Goal: Task Accomplishment & Management: Manage account settings

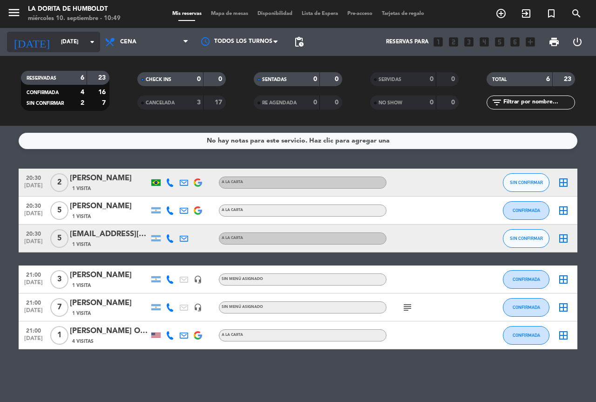
click at [92, 42] on icon "arrow_drop_down" at bounding box center [92, 41] width 11 height 11
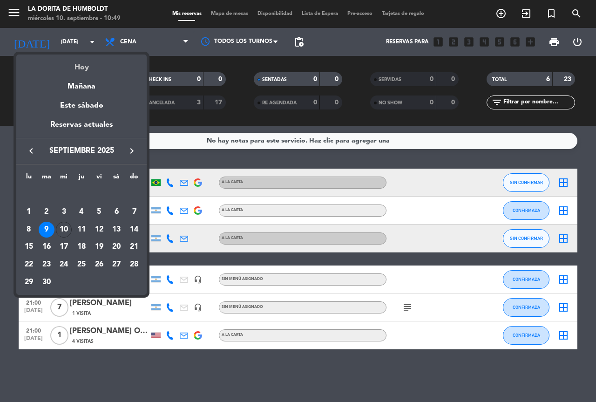
click at [85, 63] on div "Hoy" at bounding box center [81, 64] width 130 height 19
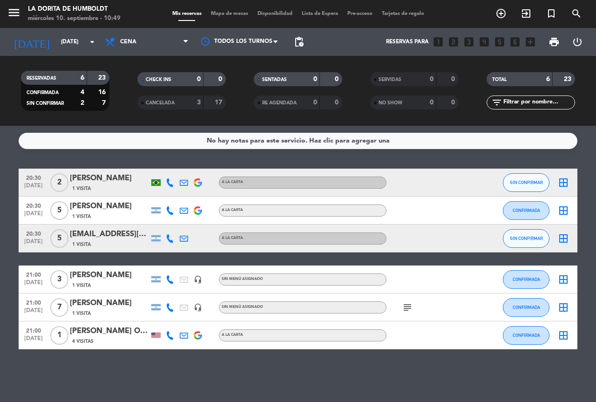
type input "[DATE]"
click at [140, 50] on span "Cena" at bounding box center [146, 42] width 93 height 21
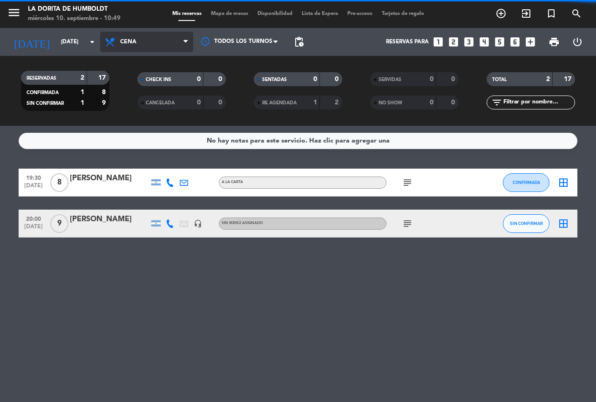
click at [126, 35] on span "Cena" at bounding box center [146, 42] width 93 height 21
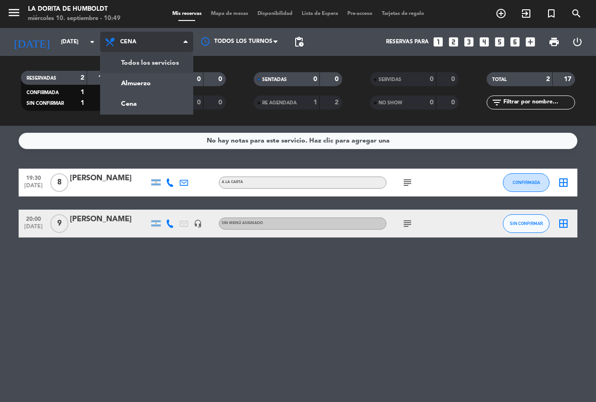
click at [130, 82] on div "menu La Dorita de Humboldt miércoles 10. septiembre - 10:49 Mis reservas Mapa d…" at bounding box center [298, 63] width 596 height 126
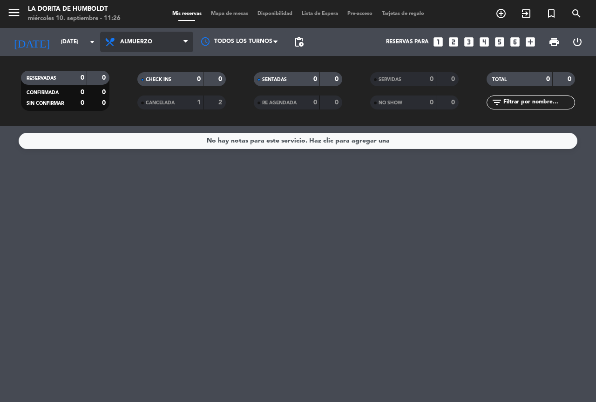
click at [111, 38] on icon at bounding box center [111, 41] width 14 height 11
click at [131, 94] on div "menu La [PERSON_NAME] [DATE] 10. septiembre - 11:26 Mis reservas Mapa de mesas …" at bounding box center [298, 63] width 596 height 126
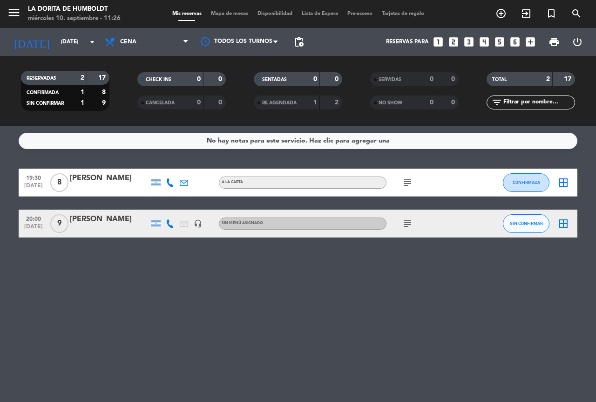
click at [407, 188] on icon "subject" at bounding box center [407, 182] width 11 height 11
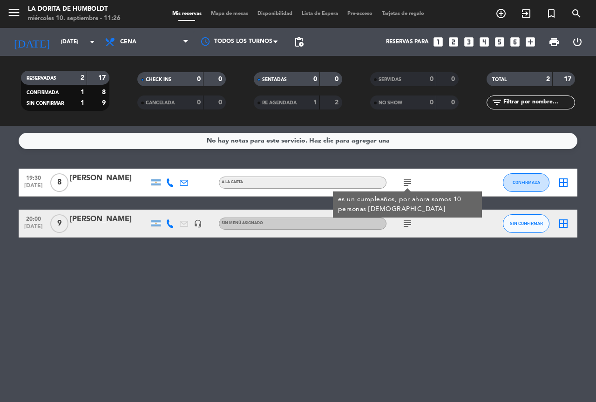
click at [410, 223] on icon "subject" at bounding box center [407, 223] width 11 height 11
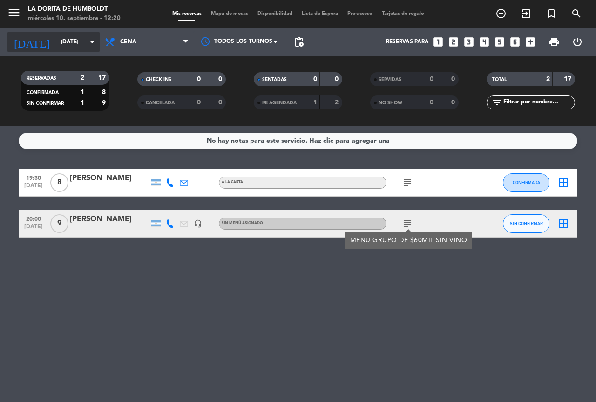
click at [65, 39] on input "[DATE]" at bounding box center [93, 42] width 74 height 16
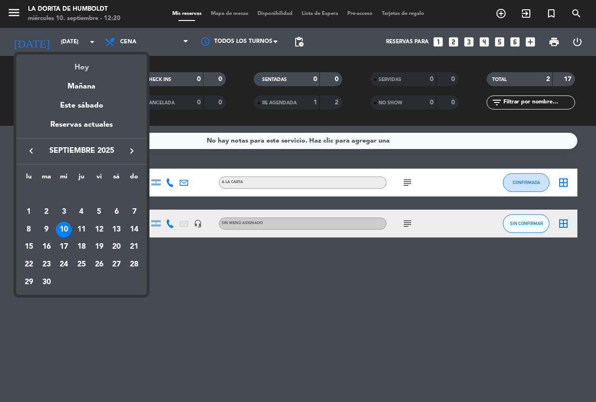
click at [81, 71] on div "Hoy" at bounding box center [81, 64] width 130 height 19
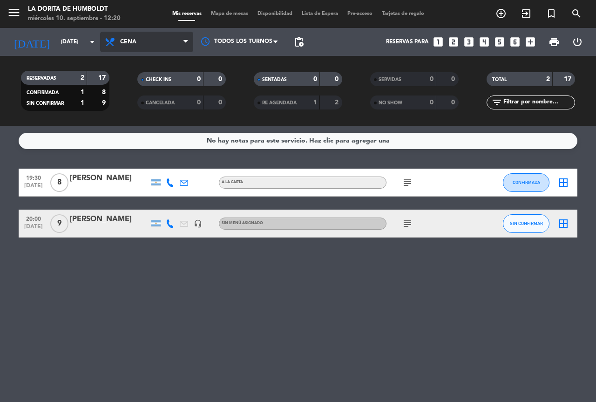
click at [143, 47] on span "Cena" at bounding box center [146, 42] width 93 height 21
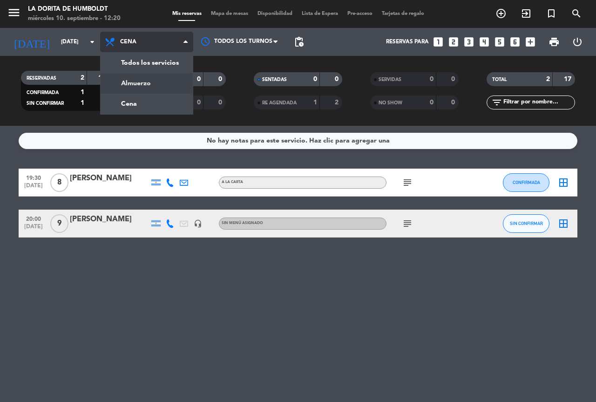
click at [127, 81] on div "menu La [PERSON_NAME] [DATE] 10. septiembre - 12:20 Mis reservas Mapa de mesas …" at bounding box center [298, 63] width 596 height 126
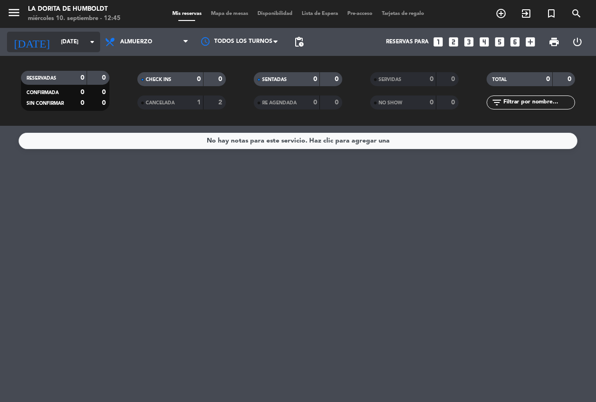
click at [46, 34] on div "[DATE] [DATE] arrow_drop_down" at bounding box center [53, 42] width 93 height 21
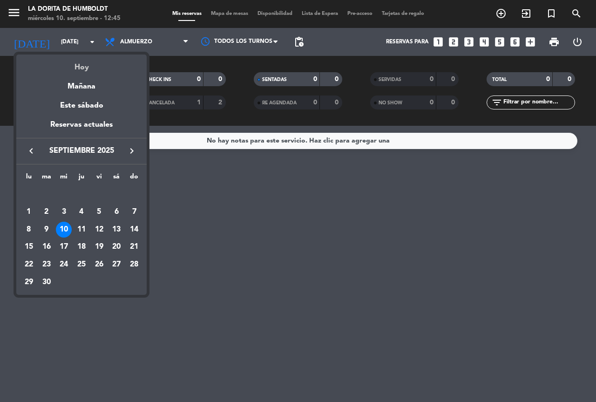
click at [90, 63] on div "Hoy" at bounding box center [81, 64] width 130 height 19
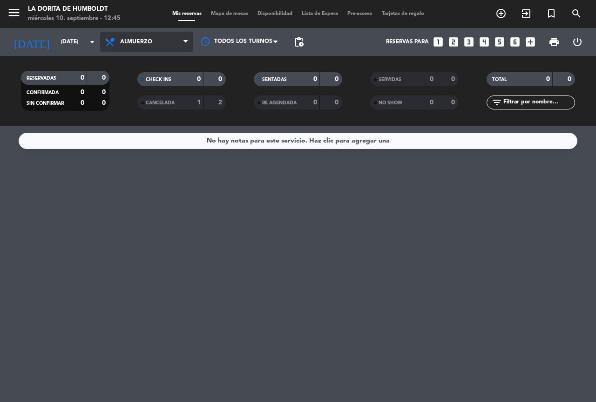
click at [158, 40] on span "Almuerzo" at bounding box center [146, 42] width 93 height 21
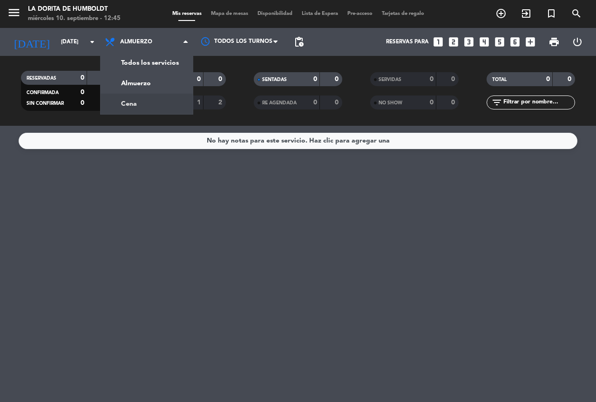
click at [164, 110] on div "menu La [PERSON_NAME] [DATE] 10. septiembre - 12:45 Mis reservas Mapa de mesas …" at bounding box center [298, 63] width 596 height 126
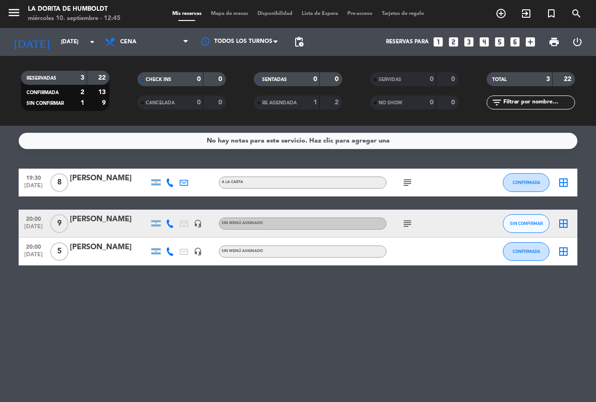
click at [409, 228] on icon "subject" at bounding box center [407, 223] width 11 height 11
click at [404, 177] on icon "subject" at bounding box center [407, 182] width 11 height 11
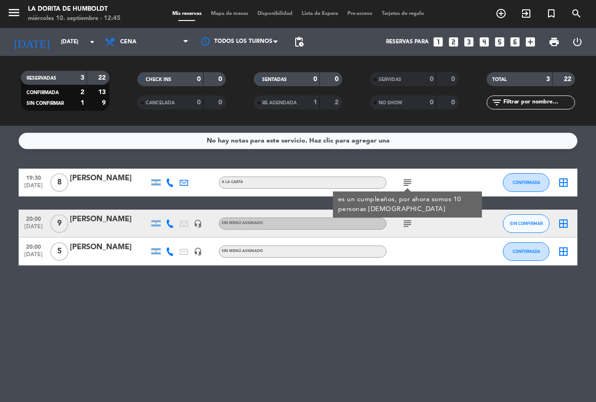
click at [97, 180] on div "[PERSON_NAME]" at bounding box center [109, 178] width 79 height 12
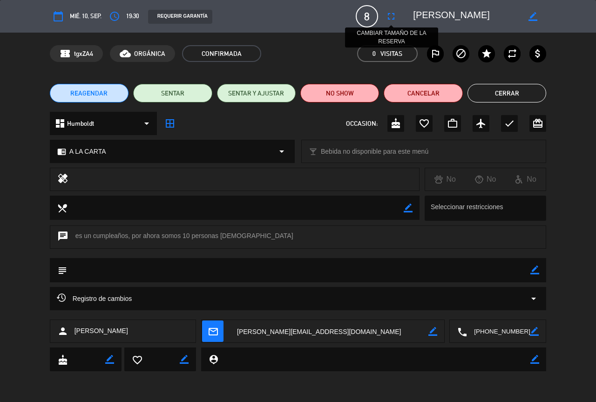
click at [390, 19] on icon "fullscreen" at bounding box center [391, 16] width 11 height 11
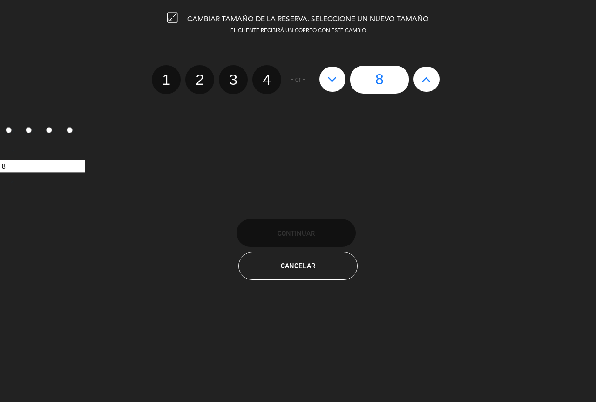
click at [424, 92] on div "8" at bounding box center [380, 80] width 130 height 28
click at [425, 89] on button at bounding box center [427, 79] width 26 height 25
type input "9"
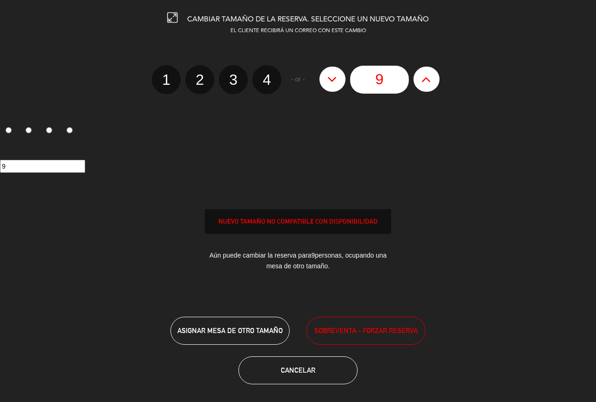
click at [426, 89] on button at bounding box center [427, 79] width 26 height 25
type input "10"
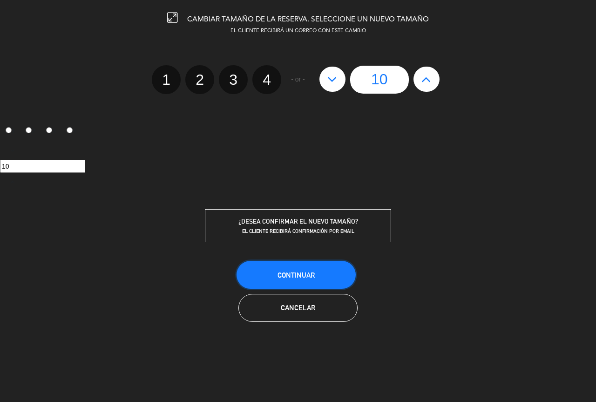
click at [317, 278] on button "Continuar" at bounding box center [296, 275] width 119 height 28
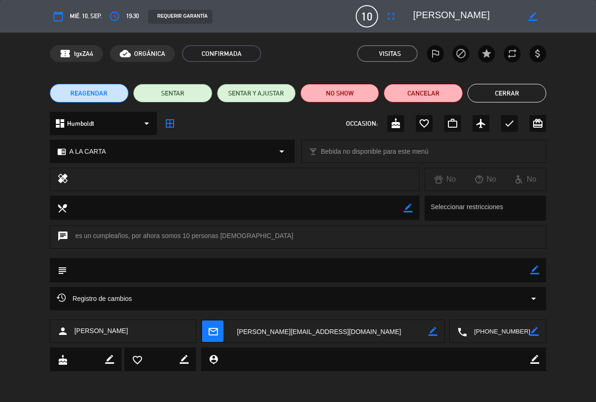
click at [492, 96] on button "Cerrar" at bounding box center [507, 93] width 79 height 19
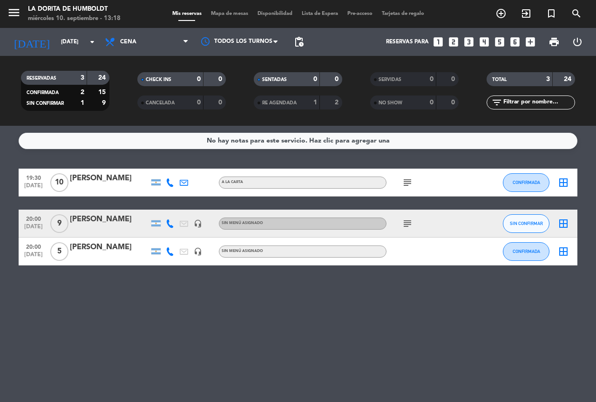
click at [407, 185] on icon "subject" at bounding box center [407, 182] width 11 height 11
